Goal: Task Accomplishment & Management: Manage account settings

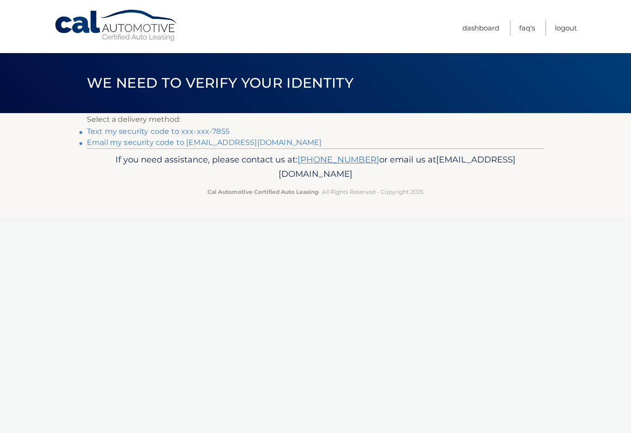
click at [170, 146] on link "Email my security code to [EMAIL_ADDRESS][DOMAIN_NAME]" at bounding box center [204, 142] width 235 height 9
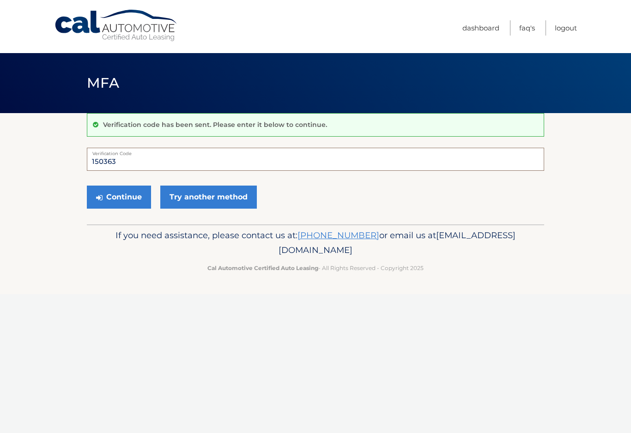
type input "150363"
click at [119, 197] on button "Continue" at bounding box center [119, 197] width 64 height 23
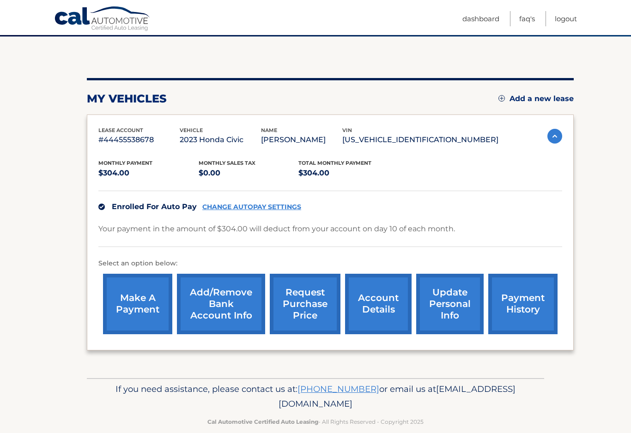
scroll to position [76, 0]
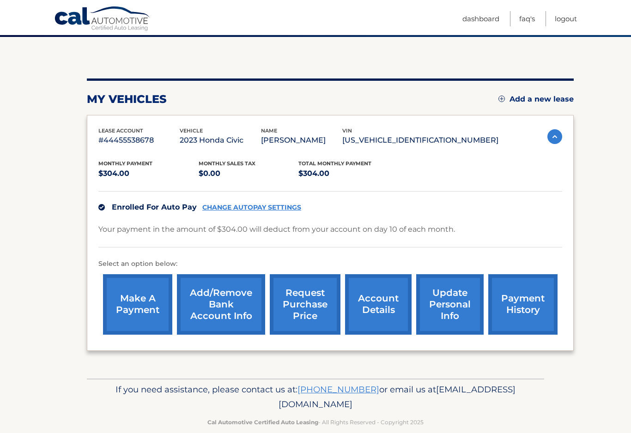
click at [554, 131] on img at bounding box center [554, 136] width 15 height 15
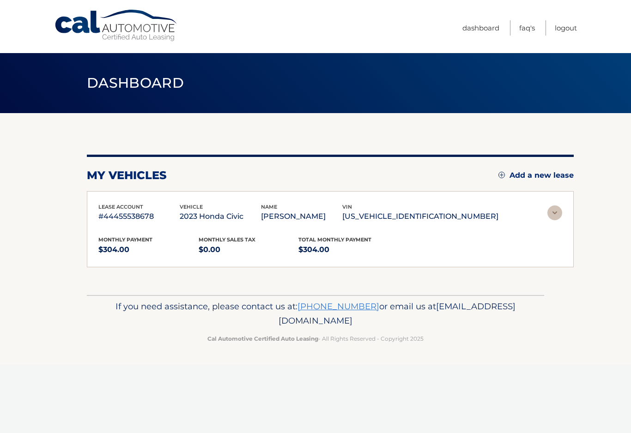
scroll to position [0, 0]
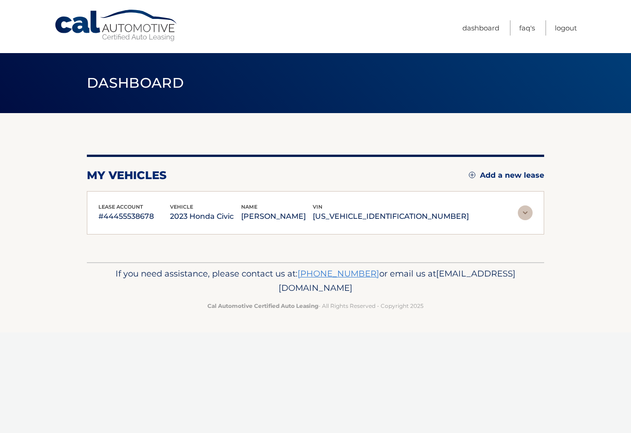
click at [527, 213] on img at bounding box center [525, 213] width 15 height 15
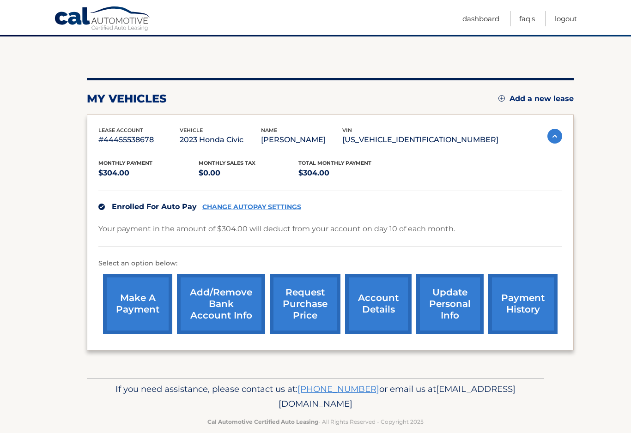
scroll to position [76, 0]
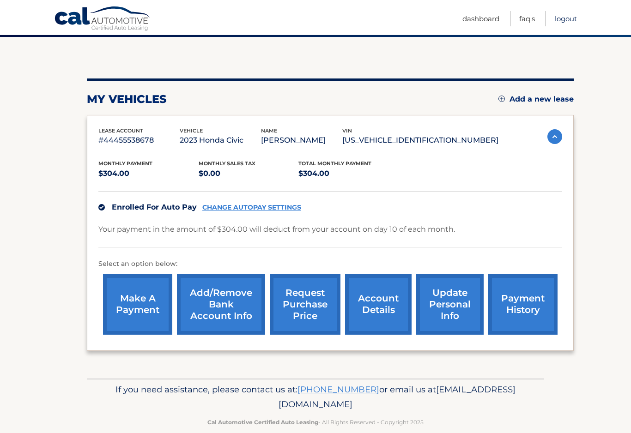
click at [571, 21] on link "Logout" at bounding box center [566, 18] width 22 height 15
